Goal: Task Accomplishment & Management: Use online tool/utility

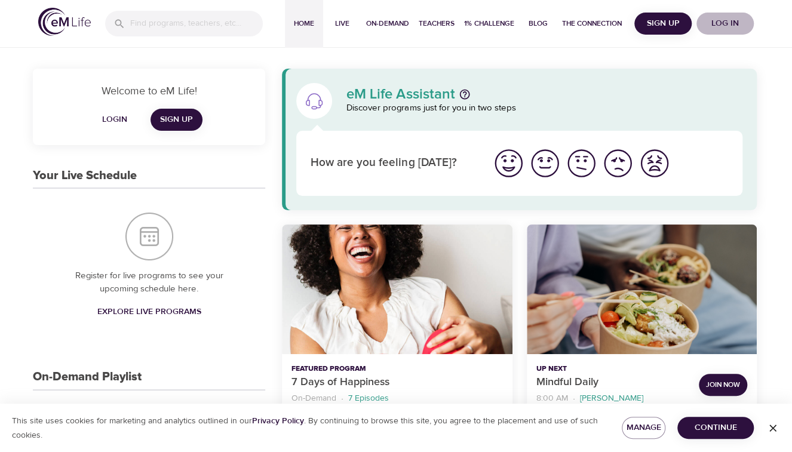
click at [728, 23] on span "Log in" at bounding box center [725, 23] width 48 height 15
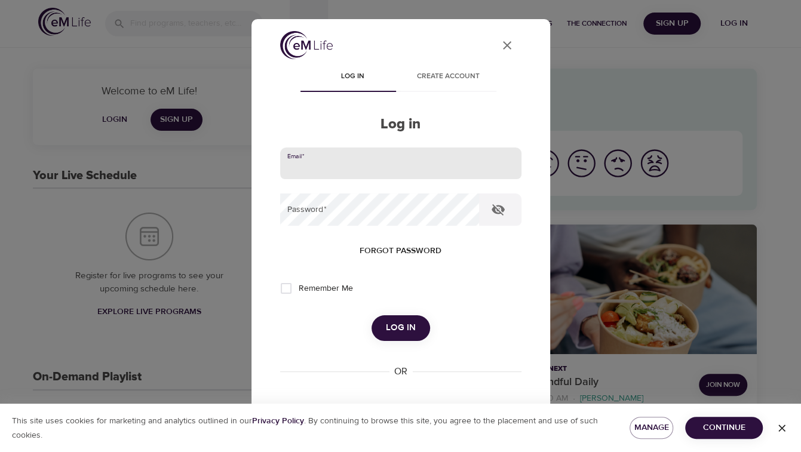
click at [333, 162] on input "email" at bounding box center [400, 163] width 241 height 32
type input "[PERSON_NAME][EMAIL_ADDRESS][DOMAIN_NAME]"
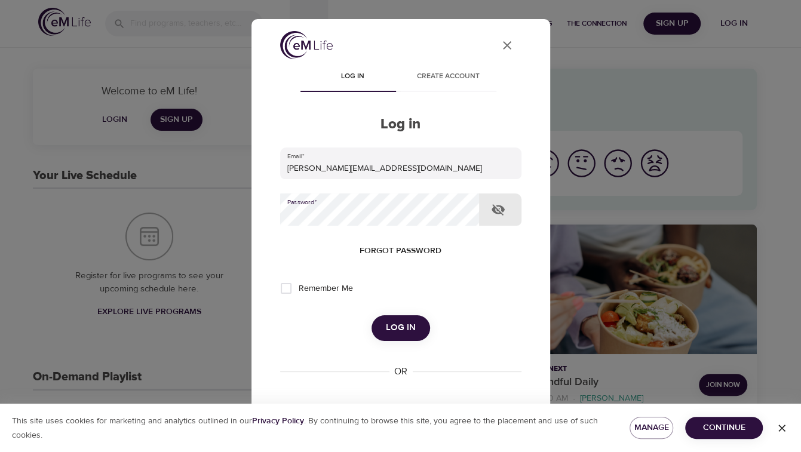
click at [371, 315] on button "Log in" at bounding box center [400, 327] width 59 height 25
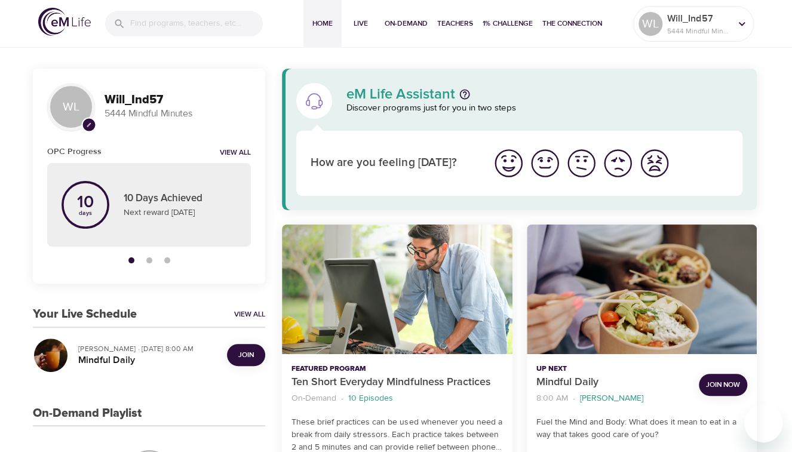
click at [251, 354] on span "Join" at bounding box center [246, 355] width 16 height 13
